Goal: Obtain resource: Obtain resource

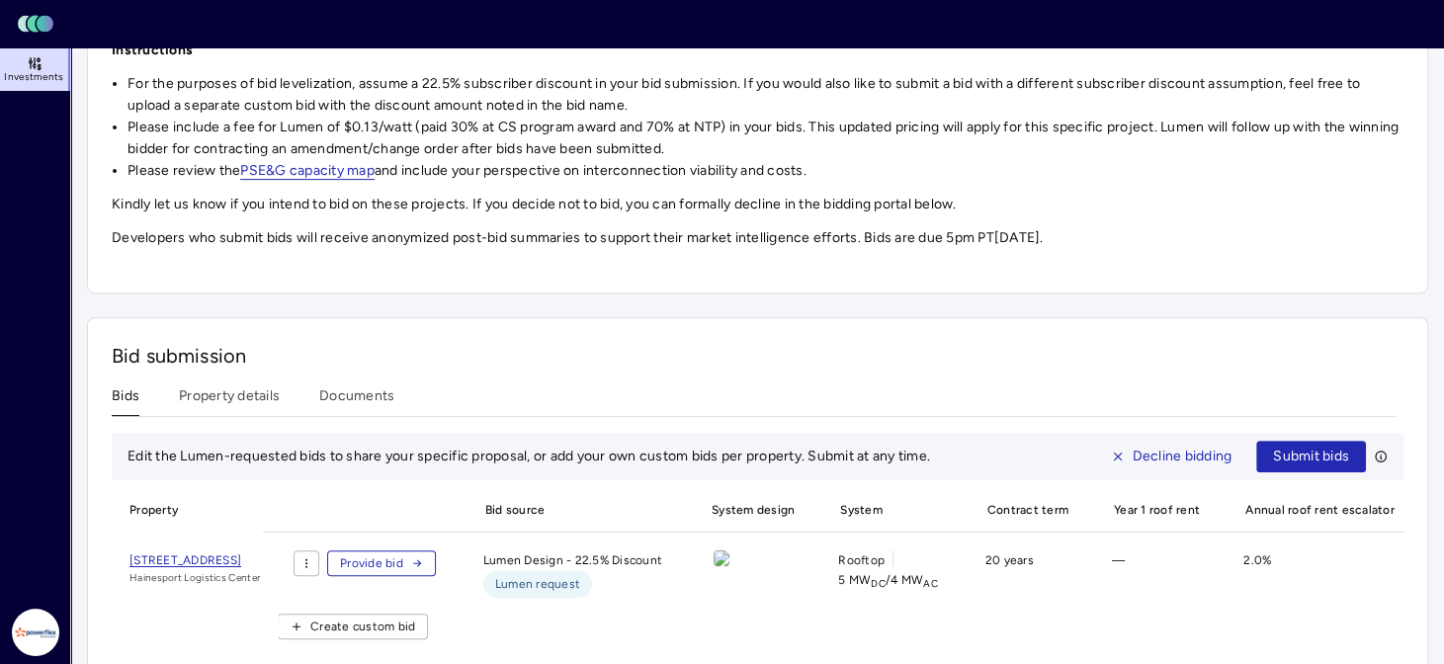
scroll to position [548, 0]
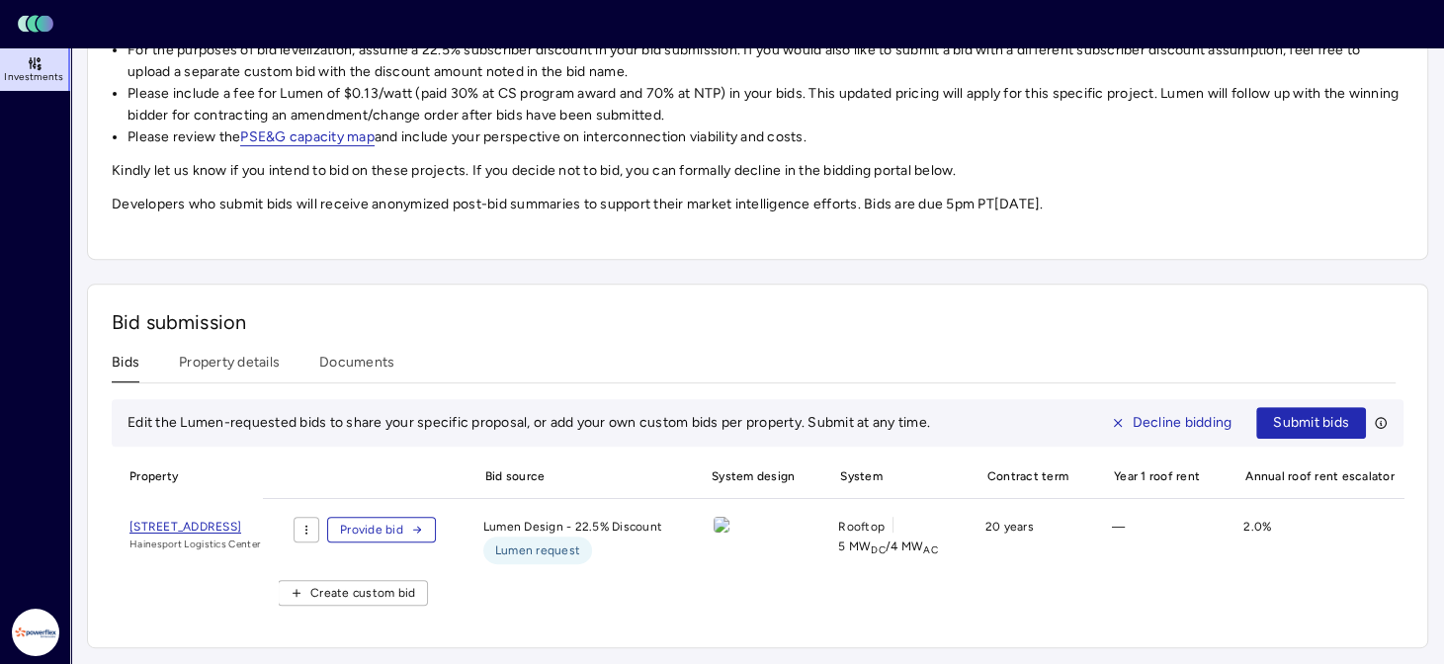
click at [202, 520] on span "[STREET_ADDRESS]" at bounding box center [186, 527] width 112 height 14
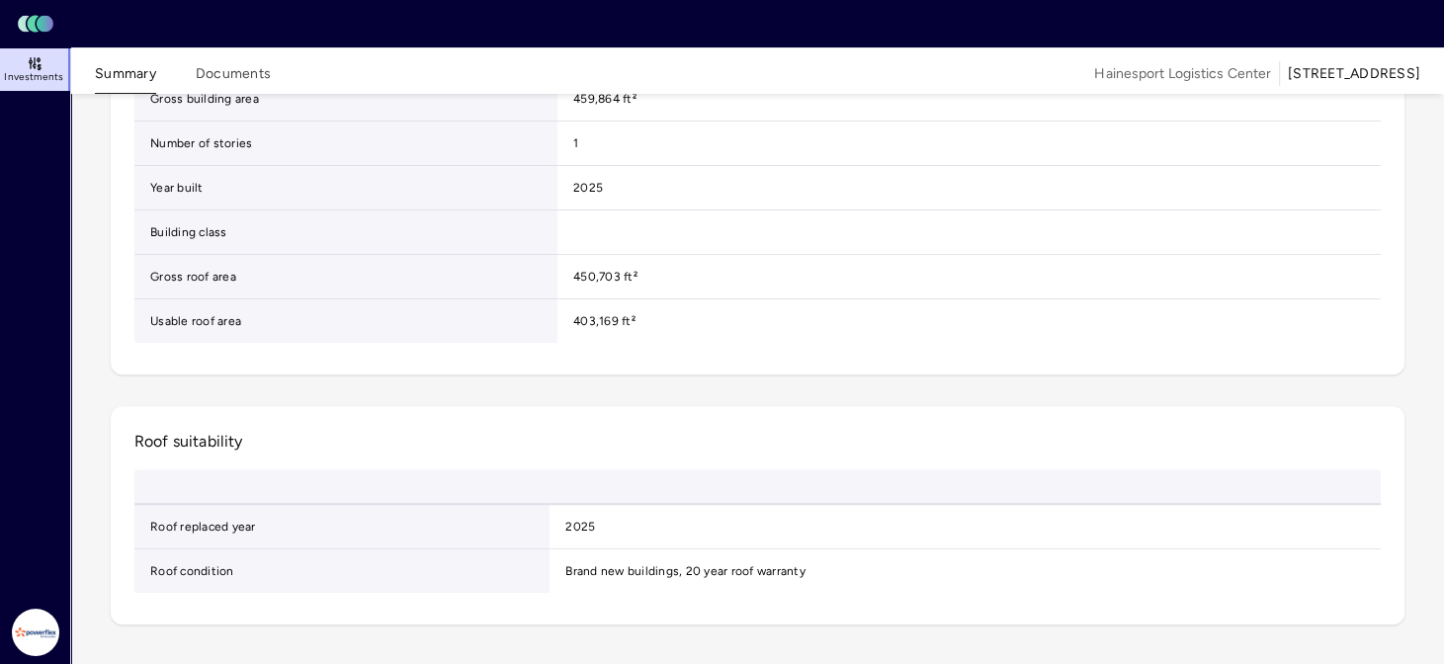
scroll to position [557, 0]
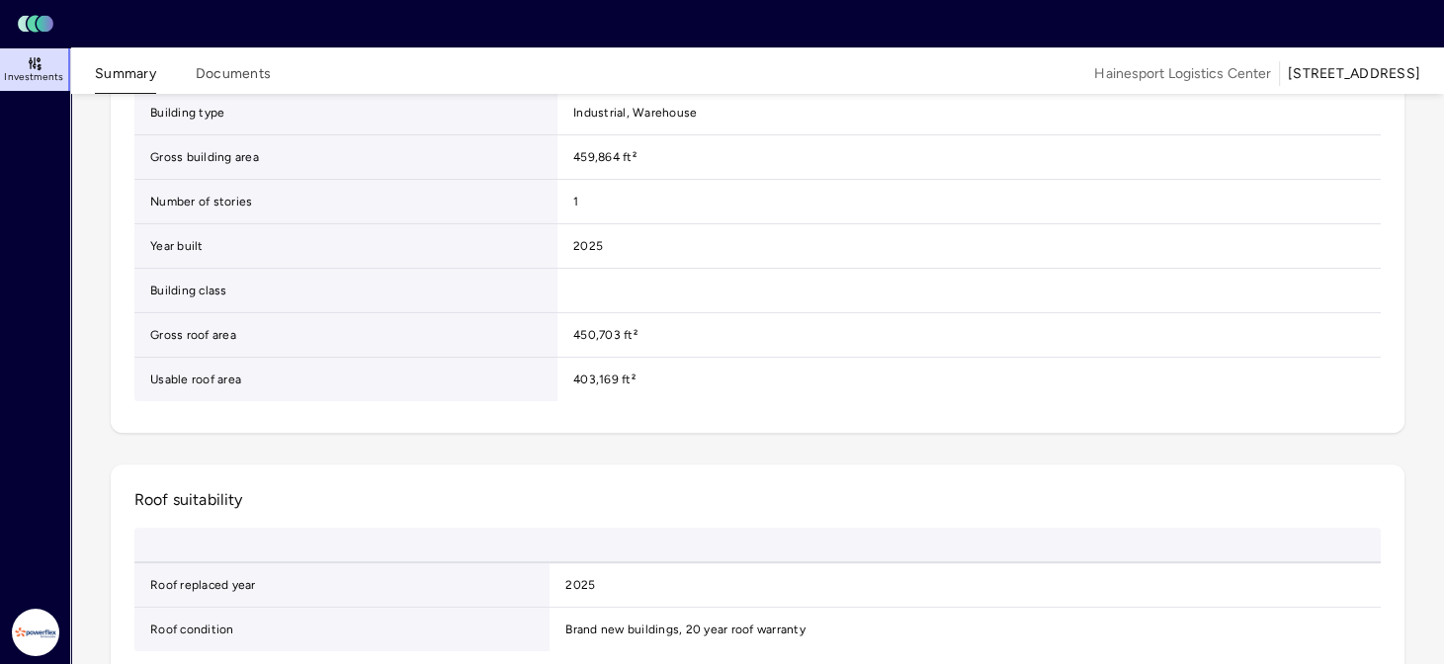
click at [623, 58] on link "DER hosting map" at bounding box center [621, 49] width 97 height 20
